Goal: Task Accomplishment & Management: Manage account settings

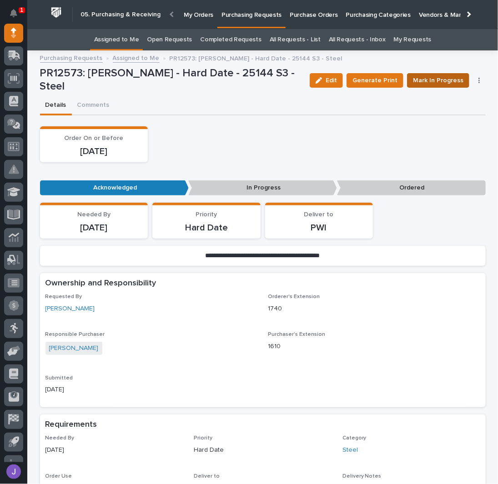
click at [418, 81] on span "Mark In Progress" at bounding box center [438, 80] width 50 height 11
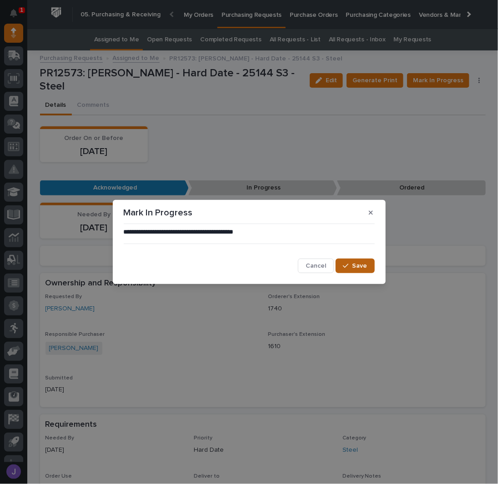
click at [351, 262] on button "Save" at bounding box center [355, 266] width 39 height 15
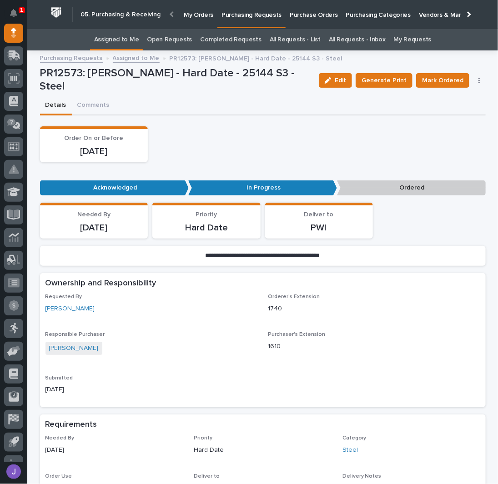
click at [121, 45] on link "Assigned to Me" at bounding box center [116, 39] width 45 height 21
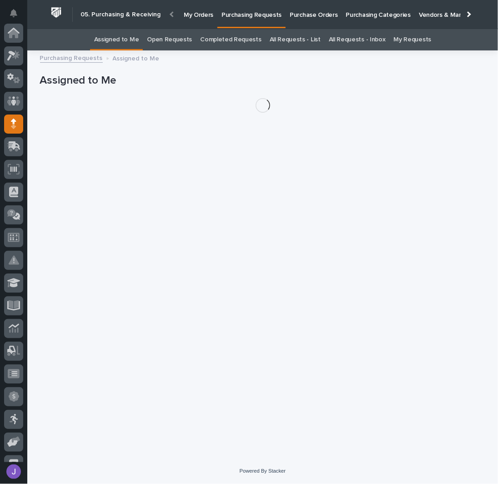
scroll to position [91, 0]
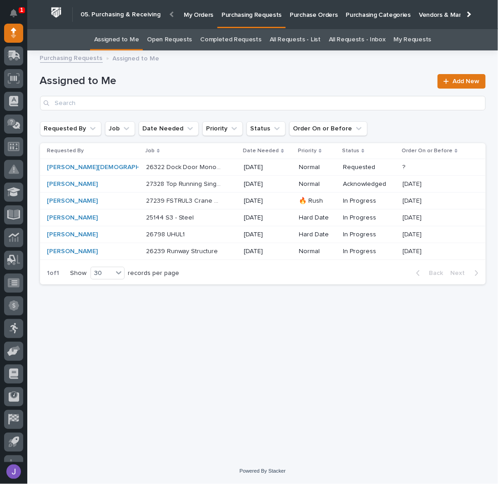
click at [146, 252] on p "26239 Runway Structure" at bounding box center [183, 251] width 74 height 10
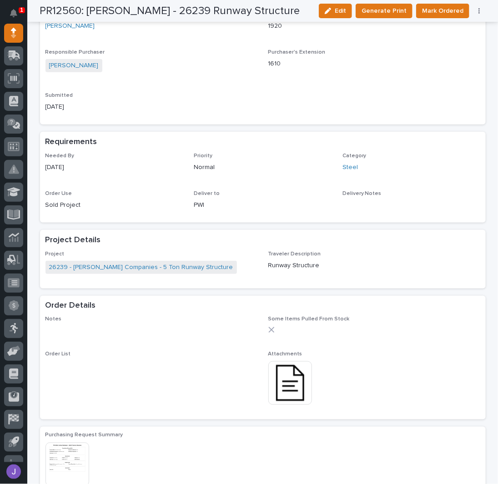
scroll to position [303, 0]
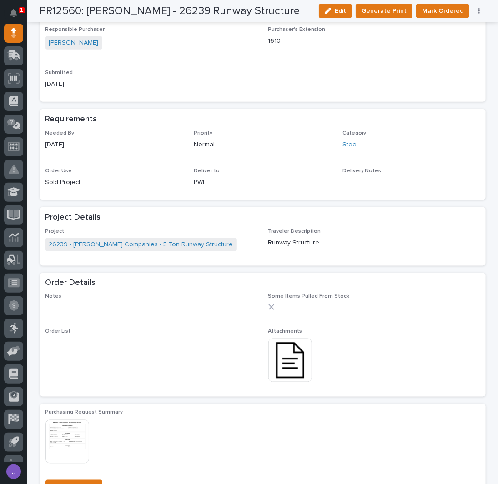
click at [283, 368] on img at bounding box center [290, 361] width 44 height 44
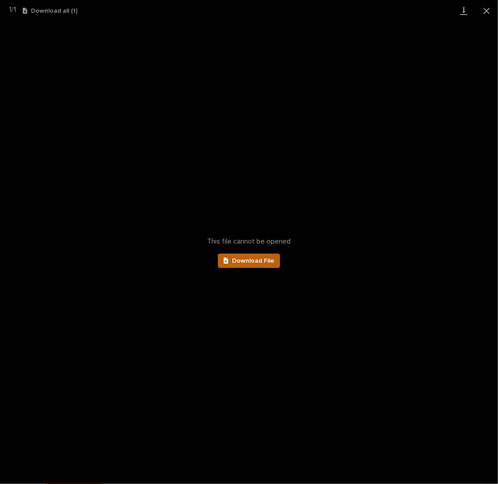
click at [258, 254] on link "Download File" at bounding box center [249, 261] width 63 height 15
click at [488, 12] on button "Close gallery" at bounding box center [486, 10] width 23 height 21
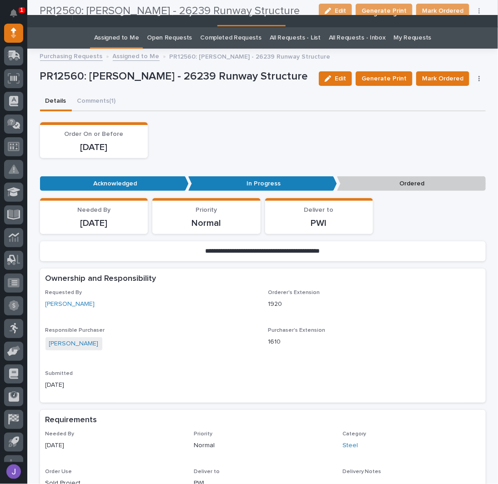
scroll to position [0, 0]
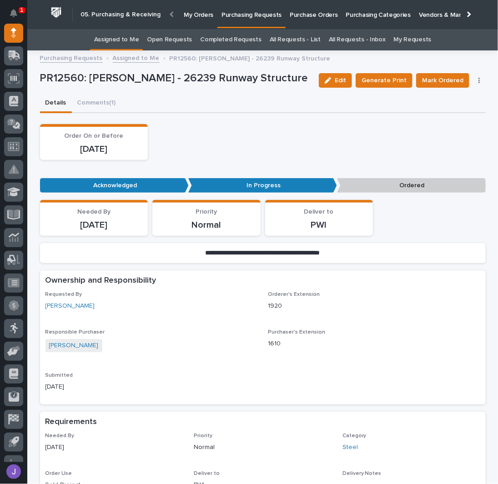
click at [244, 136] on div "Order On or Before [DATE]" at bounding box center [263, 142] width 446 height 36
click at [128, 39] on link "Assigned to Me" at bounding box center [116, 39] width 45 height 21
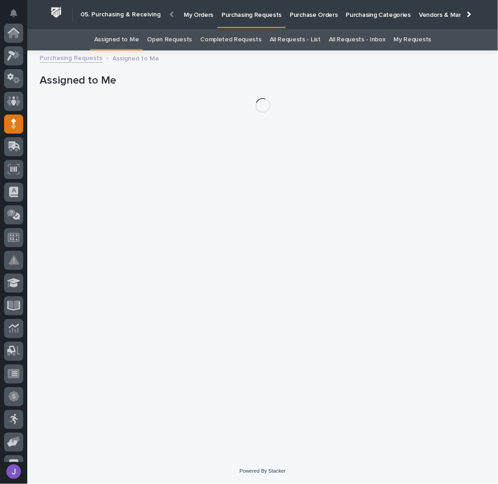
scroll to position [91, 0]
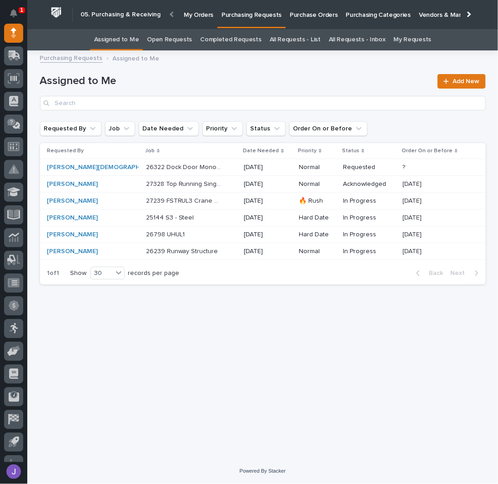
click at [204, 168] on div "26322 Dock Door Monorail & Eng Test Lab 26322 Dock Door Monorail & Eng Test Lab" at bounding box center [191, 167] width 91 height 15
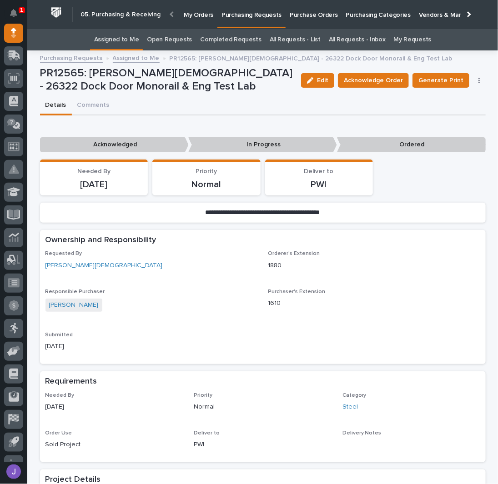
scroll to position [242, 0]
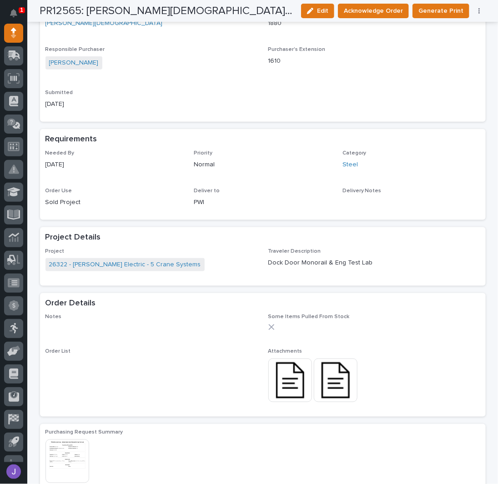
click at [289, 389] on img at bounding box center [290, 381] width 44 height 44
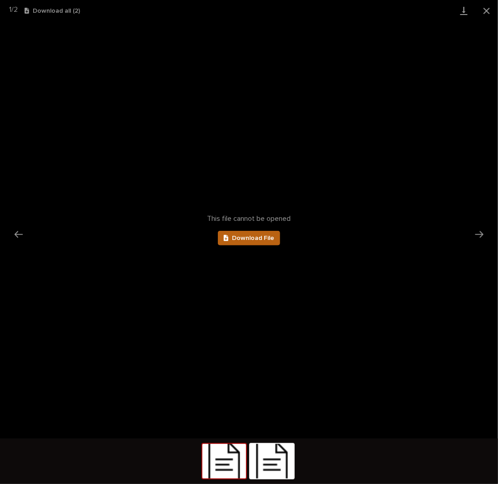
click at [254, 238] on span "Download File" at bounding box center [253, 238] width 42 height 6
click at [483, 12] on button "Close gallery" at bounding box center [486, 10] width 23 height 21
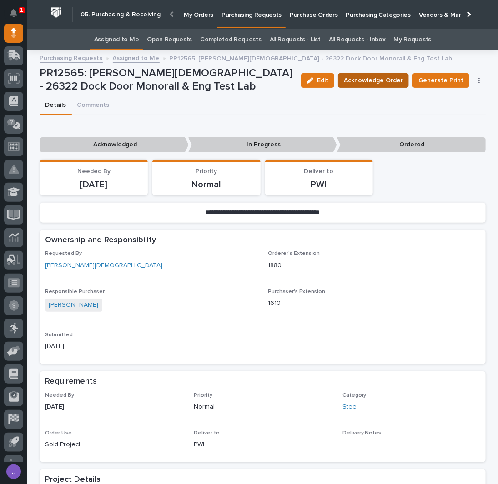
click at [360, 78] on span "Acknowledge Order" at bounding box center [373, 80] width 59 height 11
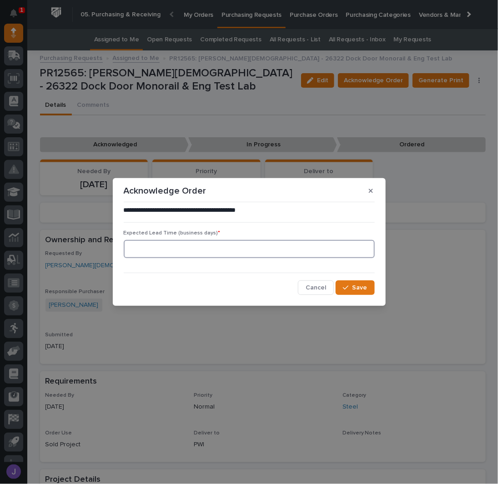
click at [164, 247] on input at bounding box center [249, 249] width 251 height 18
type input "0"
click at [358, 282] on button "Save" at bounding box center [355, 288] width 39 height 15
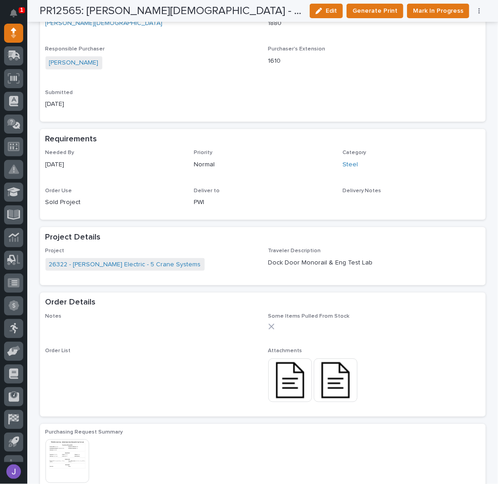
scroll to position [303, 0]
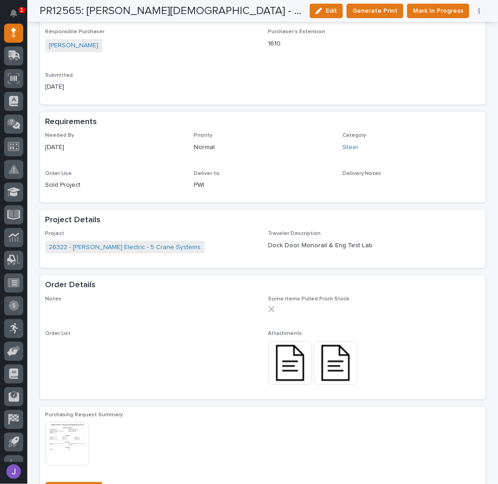
click at [339, 367] on img at bounding box center [336, 364] width 44 height 44
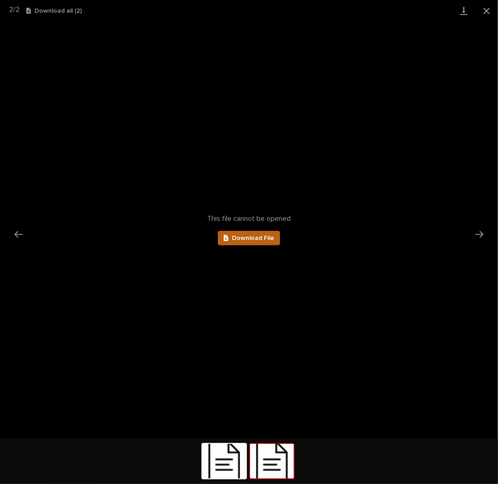
click at [256, 235] on span "Download File" at bounding box center [253, 238] width 42 height 6
click at [489, 6] on button "Close gallery" at bounding box center [486, 10] width 23 height 21
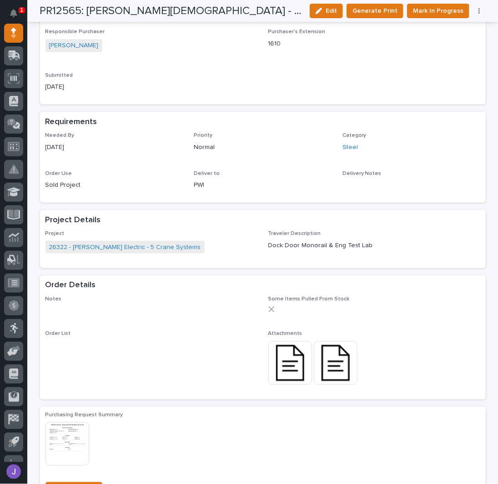
click at [295, 367] on img at bounding box center [290, 364] width 44 height 44
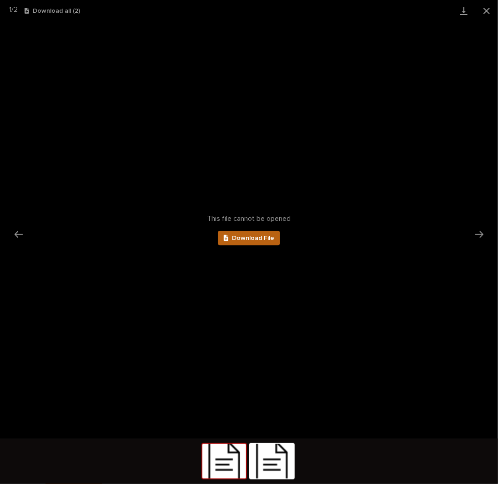
click at [260, 241] on span "Download File" at bounding box center [253, 238] width 42 height 6
click at [485, 12] on button "Close gallery" at bounding box center [486, 10] width 23 height 21
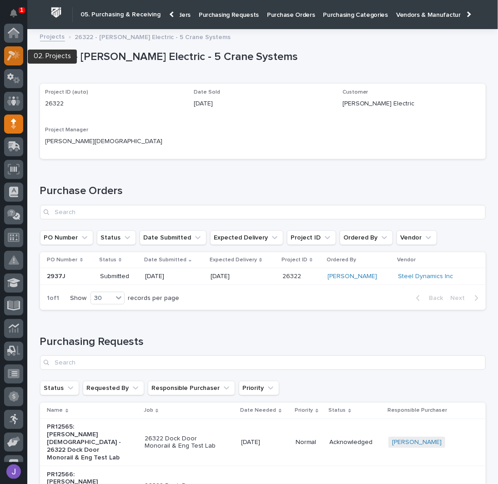
click at [10, 54] on icon at bounding box center [13, 55] width 13 height 10
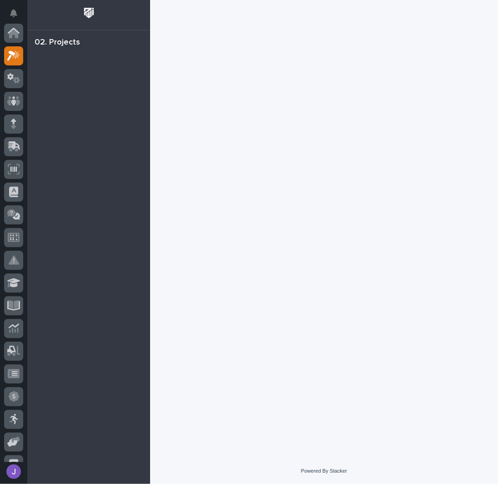
scroll to position [23, 0]
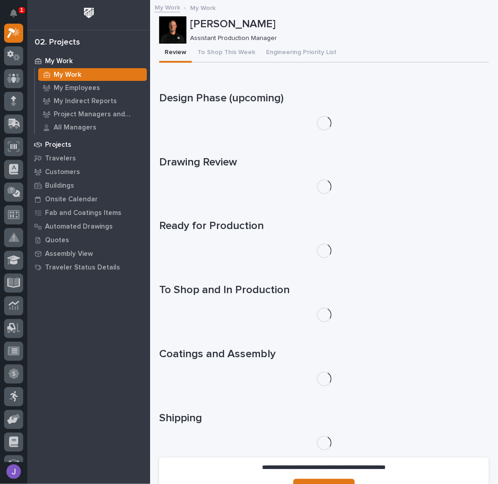
click at [70, 143] on div "Projects" at bounding box center [89, 144] width 118 height 13
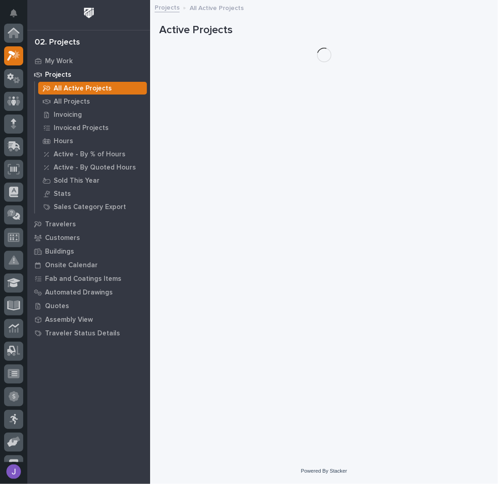
scroll to position [23, 0]
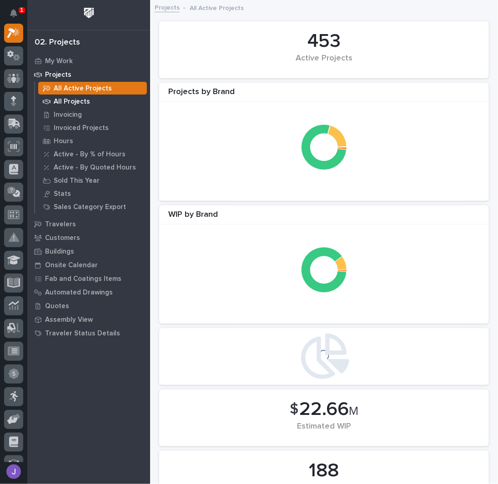
click at [66, 100] on p "All Projects" at bounding box center [72, 102] width 36 height 8
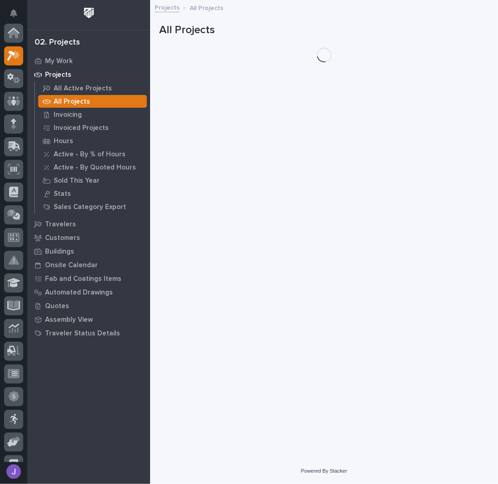
scroll to position [23, 0]
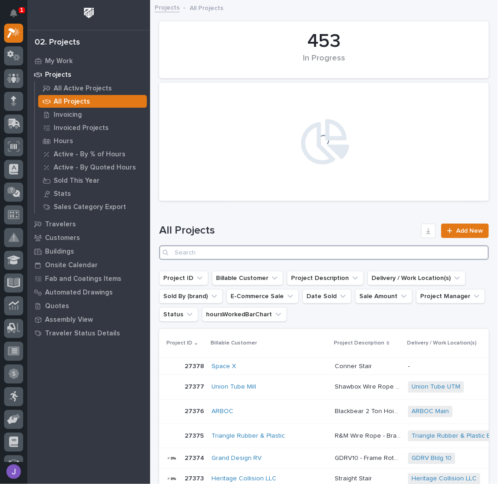
click at [205, 247] on input "Search" at bounding box center [324, 253] width 330 height 15
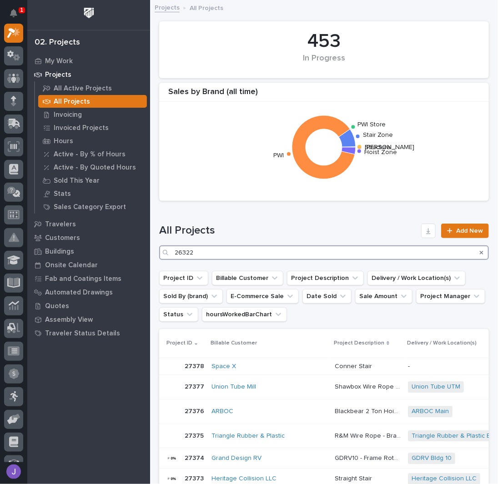
type input "26322"
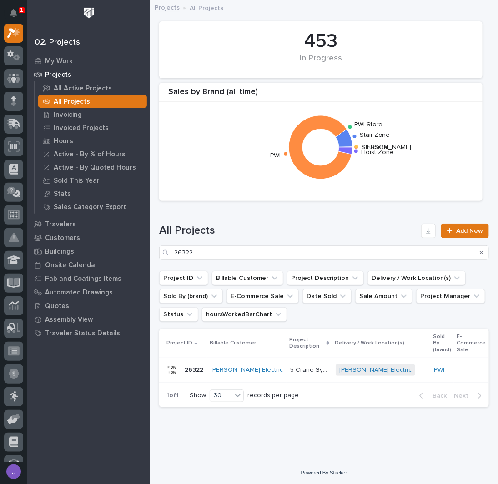
click at [291, 369] on p "5 Crane Systems" at bounding box center [310, 370] width 40 height 10
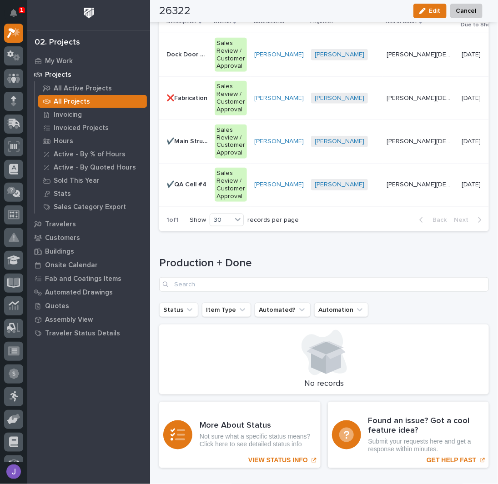
scroll to position [1334, 0]
